Goal: Information Seeking & Learning: Check status

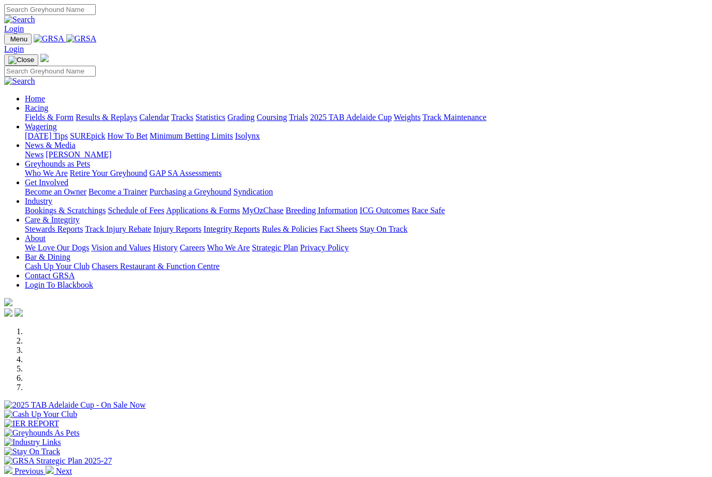
click at [48, 103] on link "Racing" at bounding box center [36, 107] width 23 height 9
click at [127, 113] on link "Results & Replays" at bounding box center [107, 117] width 62 height 9
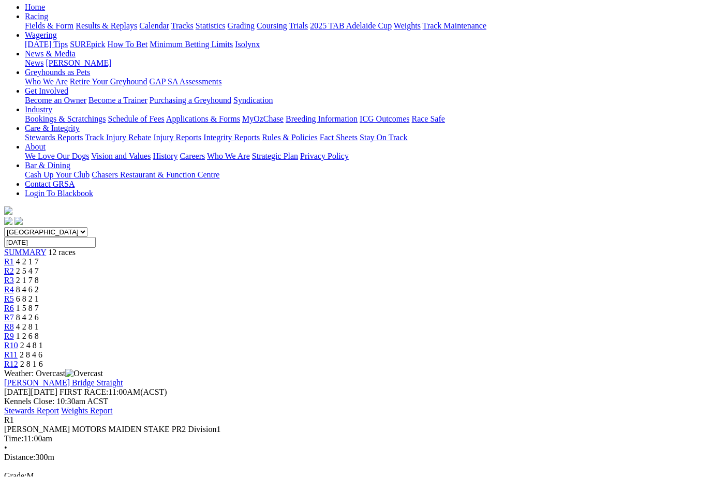
scroll to position [110, 0]
click at [14, 266] on link "R2" at bounding box center [9, 270] width 10 height 9
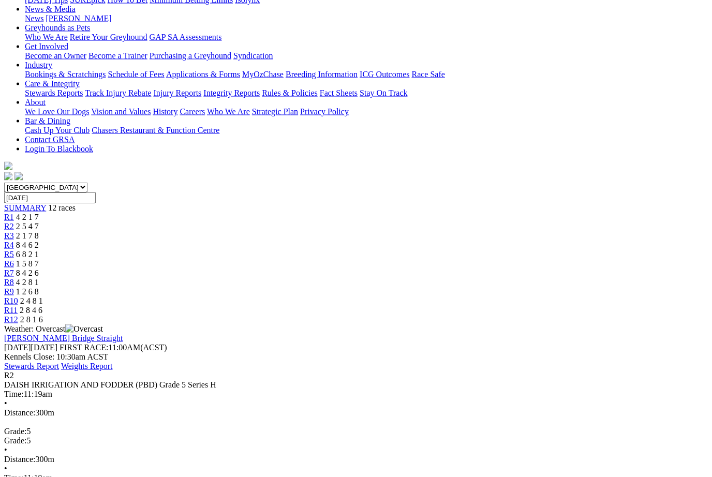
scroll to position [155, 0]
click at [14, 231] on link "R3" at bounding box center [9, 235] width 10 height 9
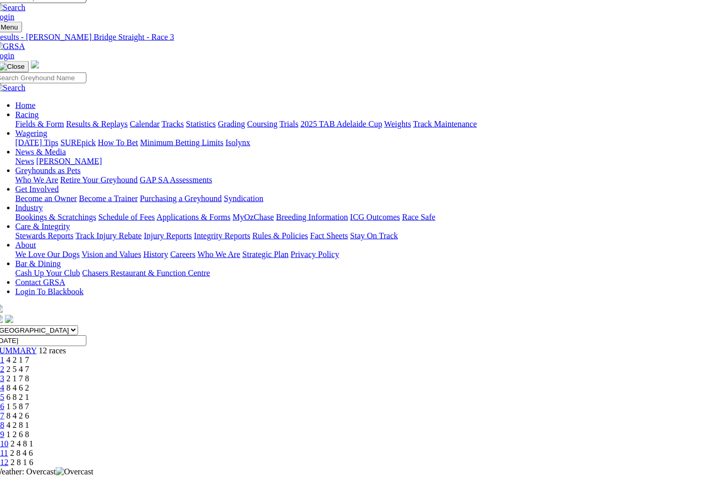
scroll to position [11, 12]
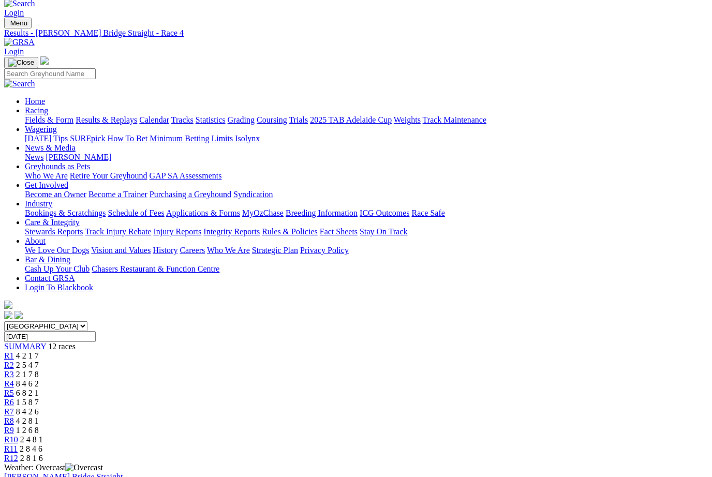
scroll to position [16, 0]
click at [14, 389] on link "R5" at bounding box center [9, 393] width 10 height 9
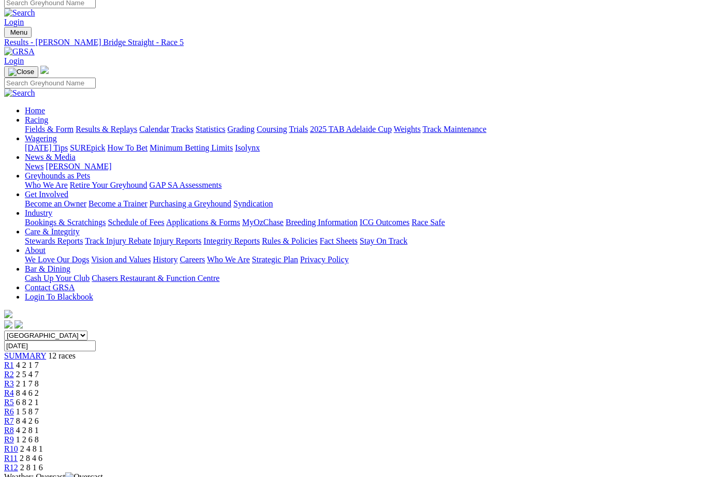
scroll to position [5, 0]
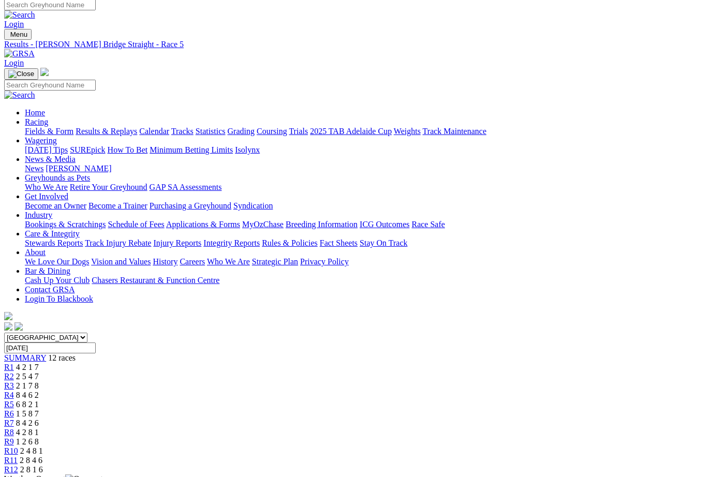
click at [14, 409] on link "R6" at bounding box center [9, 413] width 10 height 9
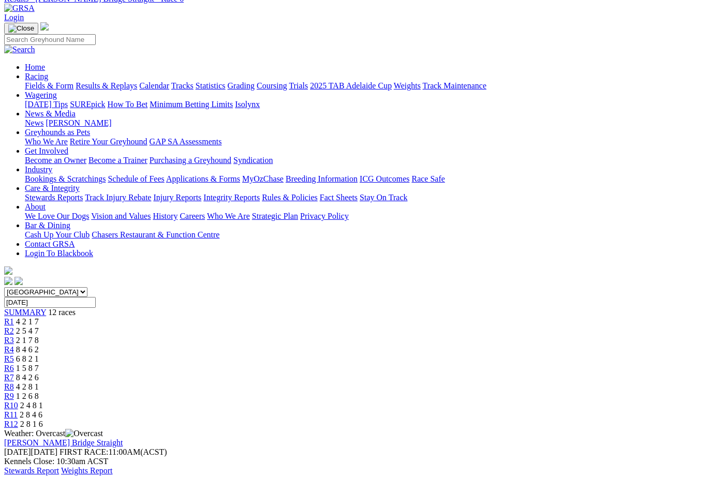
scroll to position [50, 0]
click at [14, 374] on span "R7" at bounding box center [9, 378] width 10 height 9
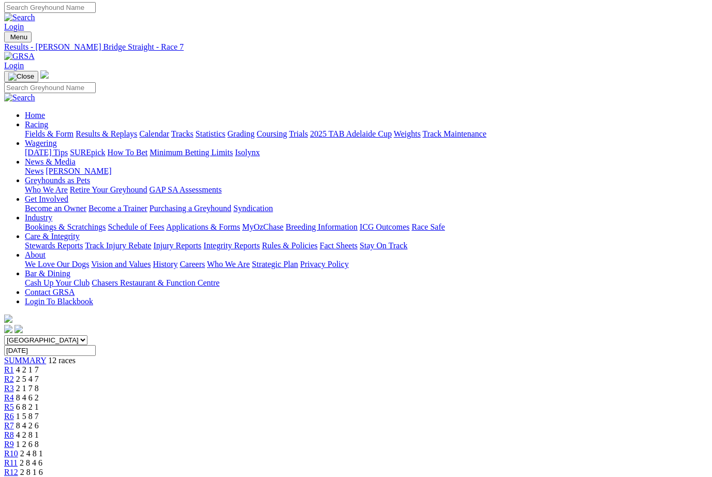
scroll to position [3, 0]
click at [14, 430] on span "R8" at bounding box center [9, 434] width 10 height 9
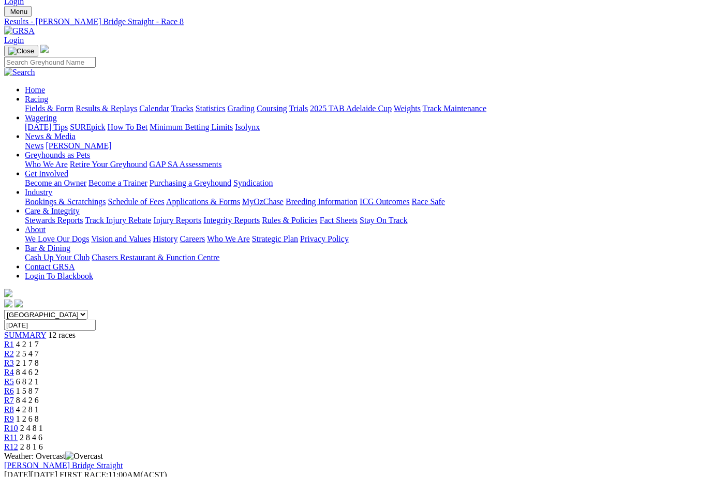
scroll to position [32, 0]
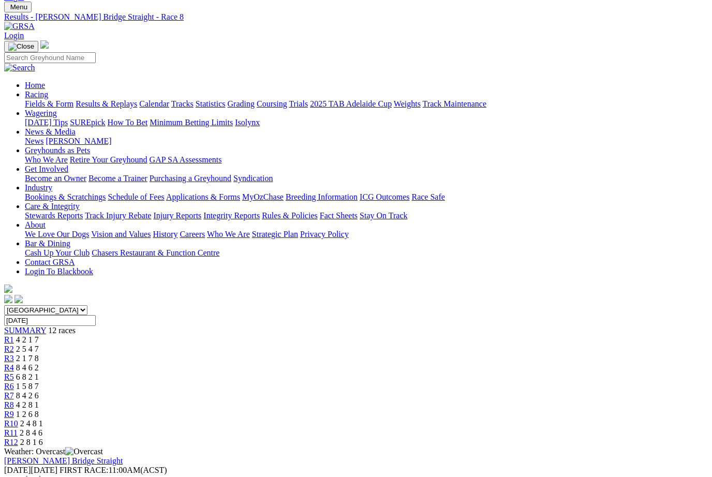
click at [14, 410] on span "R9" at bounding box center [9, 414] width 10 height 9
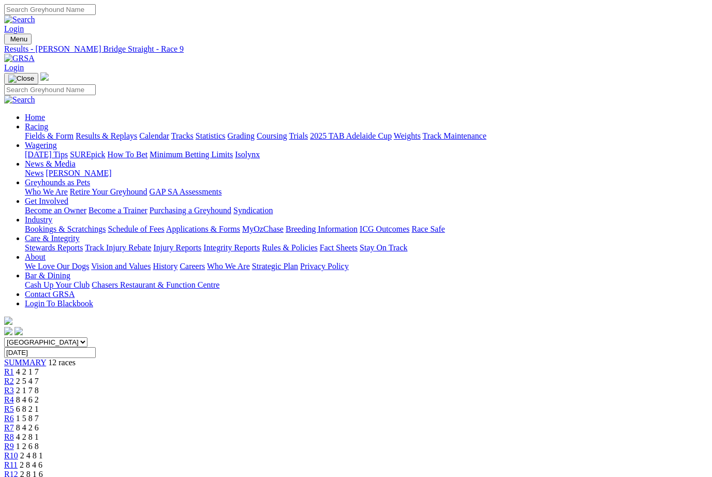
click at [18, 451] on link "R10" at bounding box center [11, 455] width 14 height 9
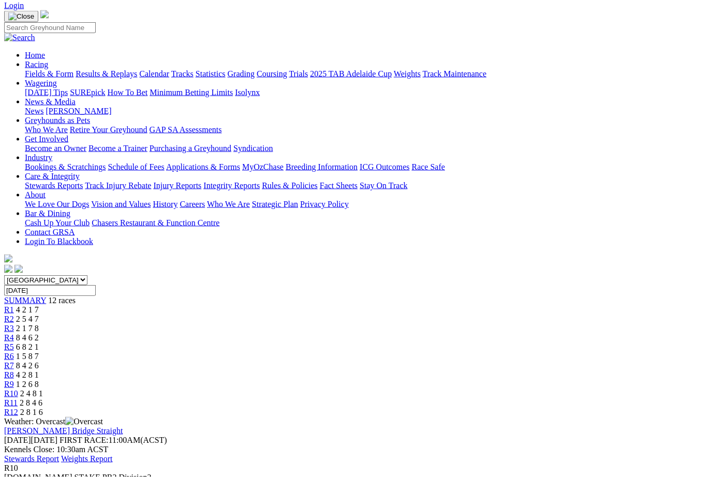
scroll to position [52, 0]
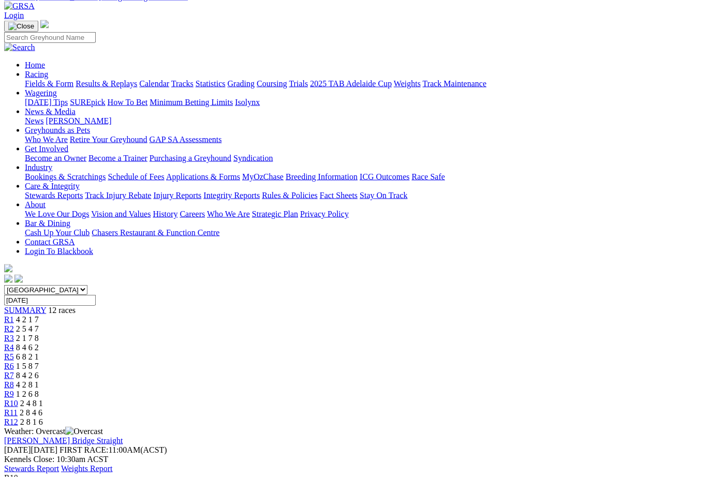
click at [18, 408] on span "R11" at bounding box center [10, 412] width 13 height 9
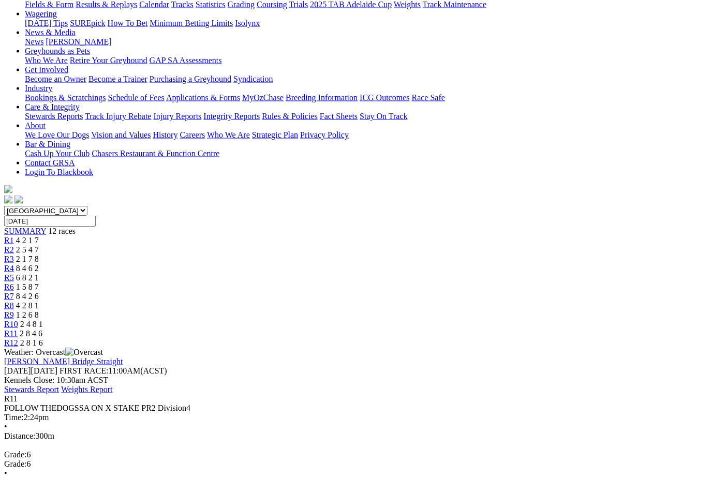
scroll to position [132, 0]
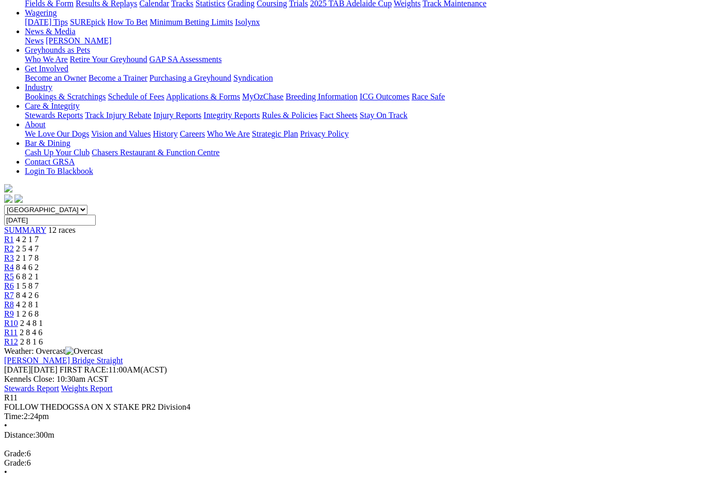
click at [18, 337] on link "R12" at bounding box center [11, 341] width 14 height 9
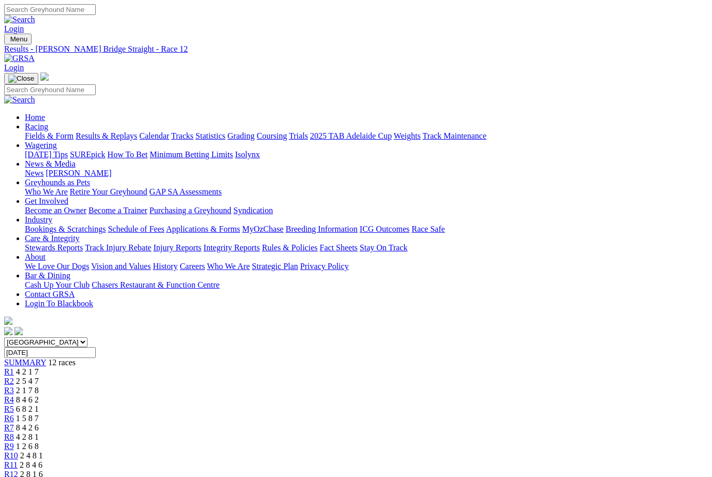
click at [51, 131] on link "Fields & Form" at bounding box center [49, 135] width 49 height 9
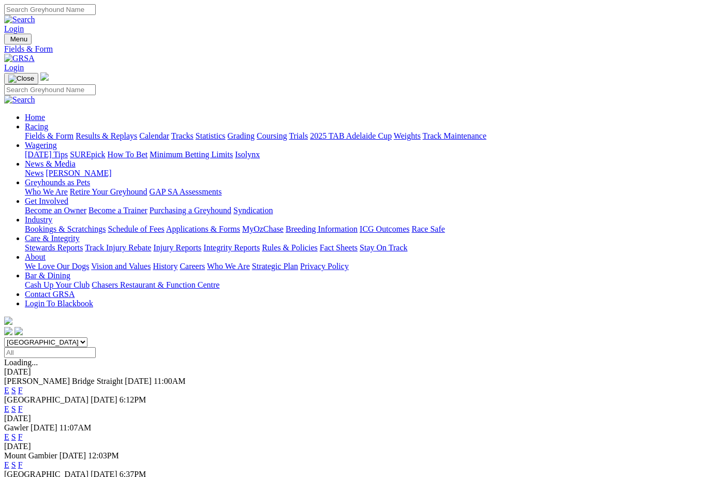
click at [23, 405] on link "F" at bounding box center [20, 409] width 5 height 9
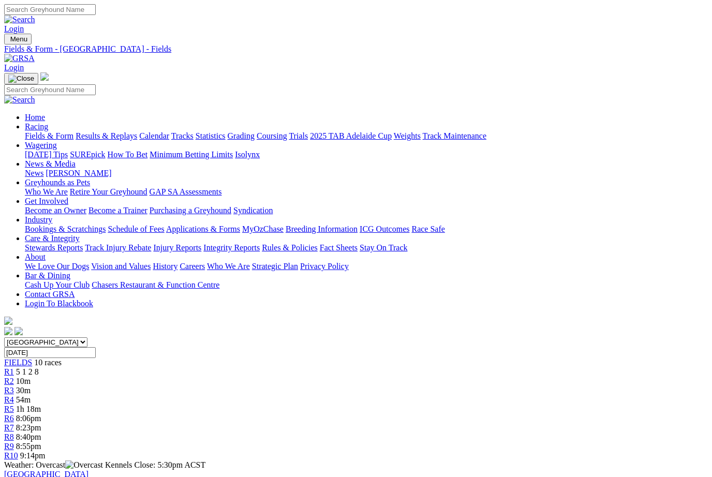
click at [43, 131] on link "Fields & Form" at bounding box center [49, 135] width 49 height 9
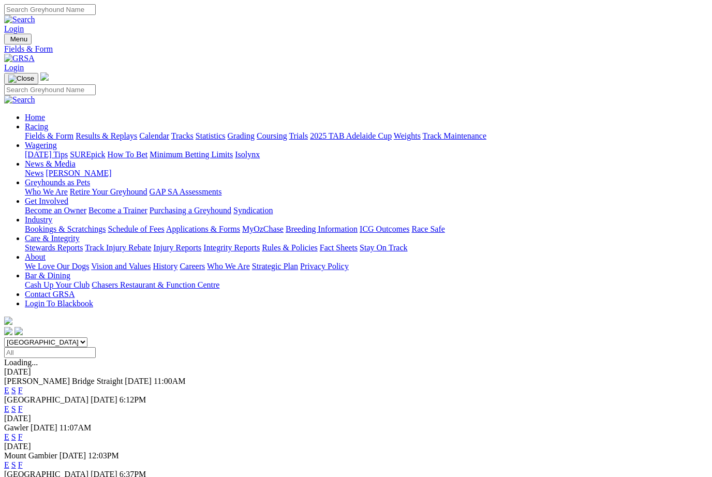
click at [118, 131] on link "Results & Replays" at bounding box center [107, 135] width 62 height 9
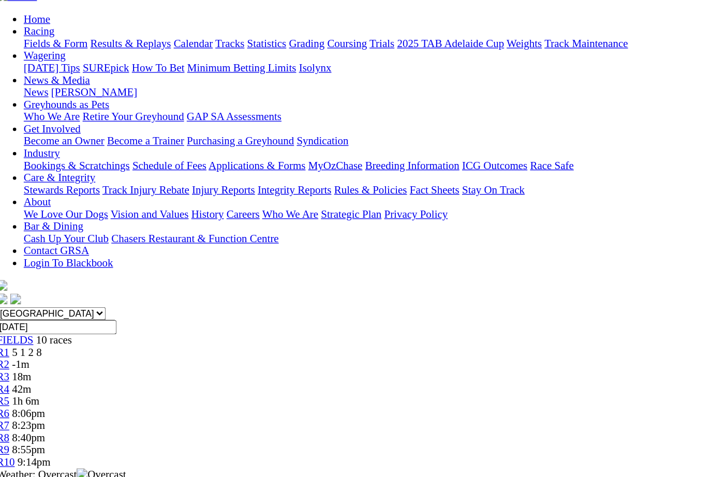
scroll to position [99, 0]
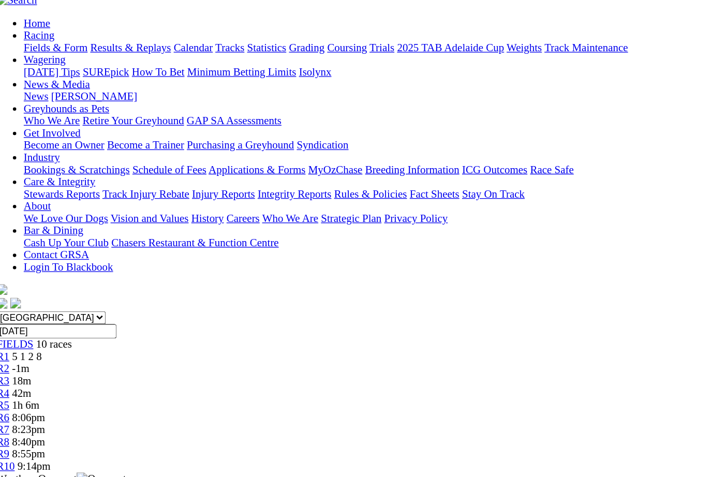
click at [29, 277] on span "-1m" at bounding box center [22, 281] width 13 height 9
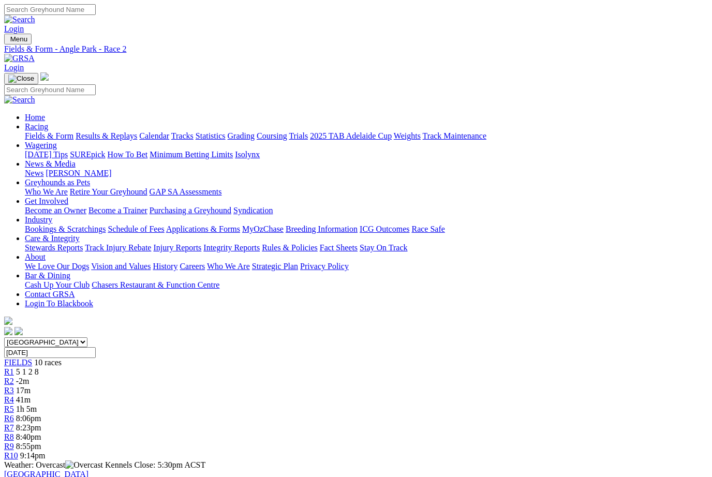
click at [76, 159] on link "News & Media" at bounding box center [50, 163] width 51 height 9
click at [43, 169] on link "News" at bounding box center [34, 173] width 19 height 9
